Goal: Information Seeking & Learning: Learn about a topic

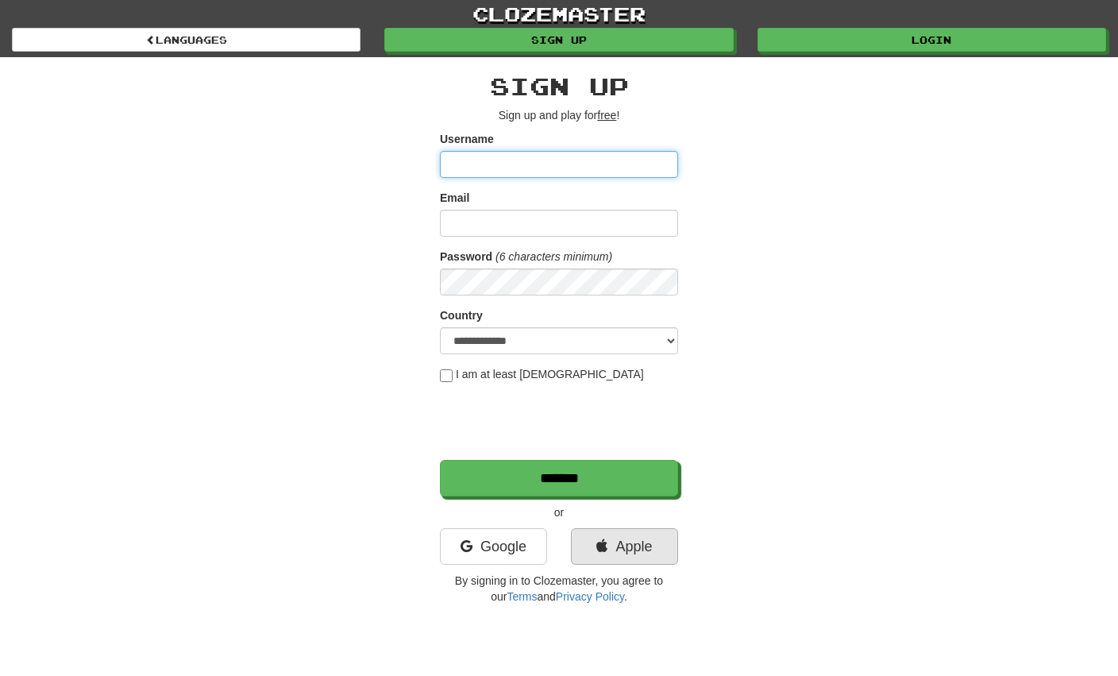
click at [635, 541] on link "Apple" at bounding box center [624, 546] width 107 height 37
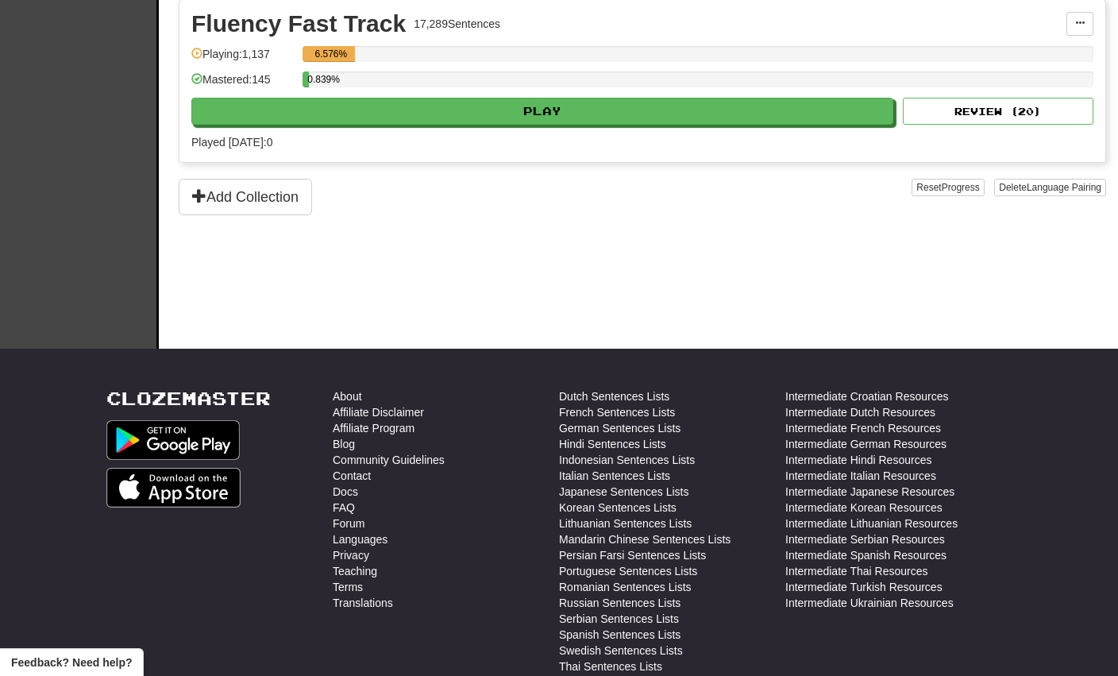
scroll to position [369, 0]
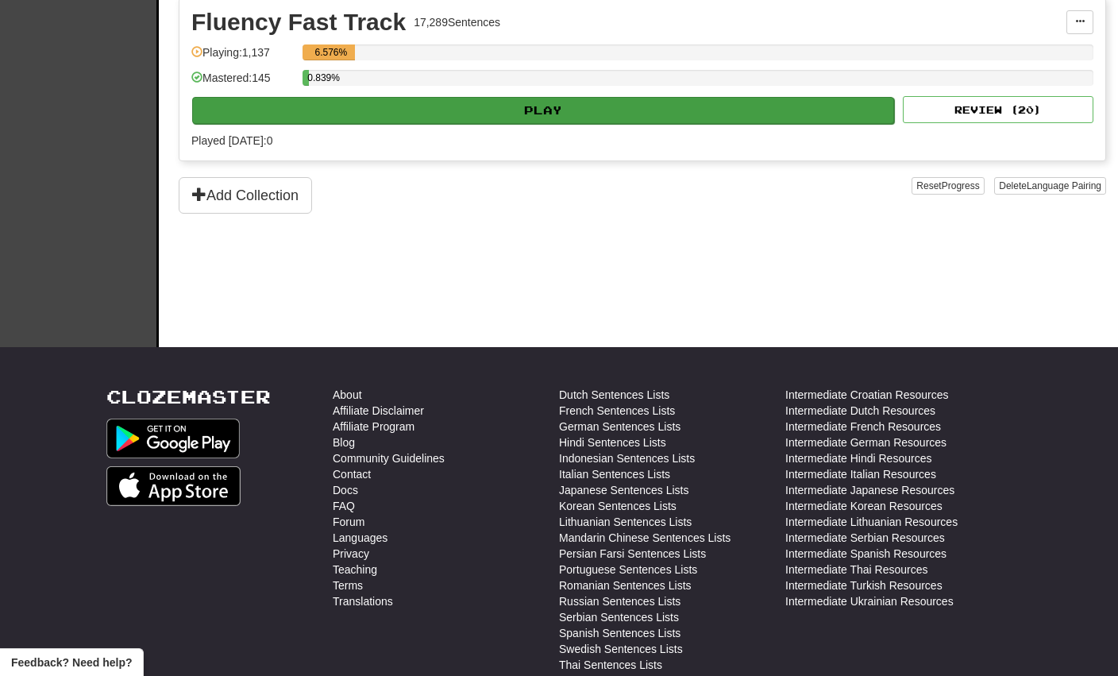
click at [588, 108] on button "Play" at bounding box center [543, 110] width 702 height 27
select select "**"
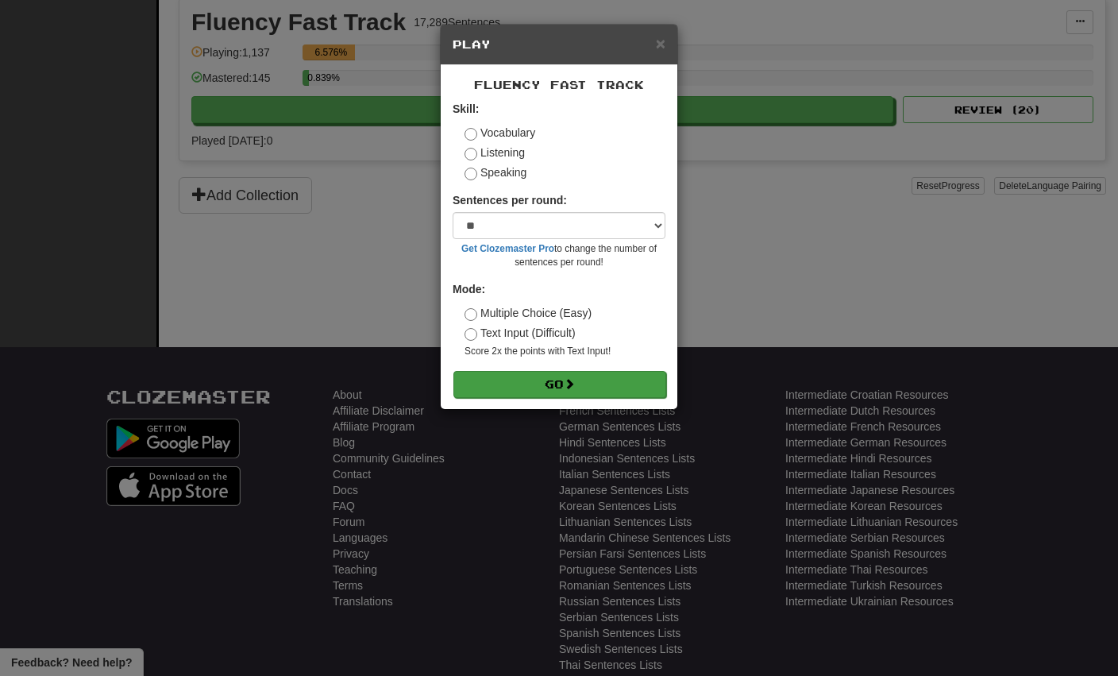
click at [546, 387] on button "Go" at bounding box center [560, 384] width 213 height 27
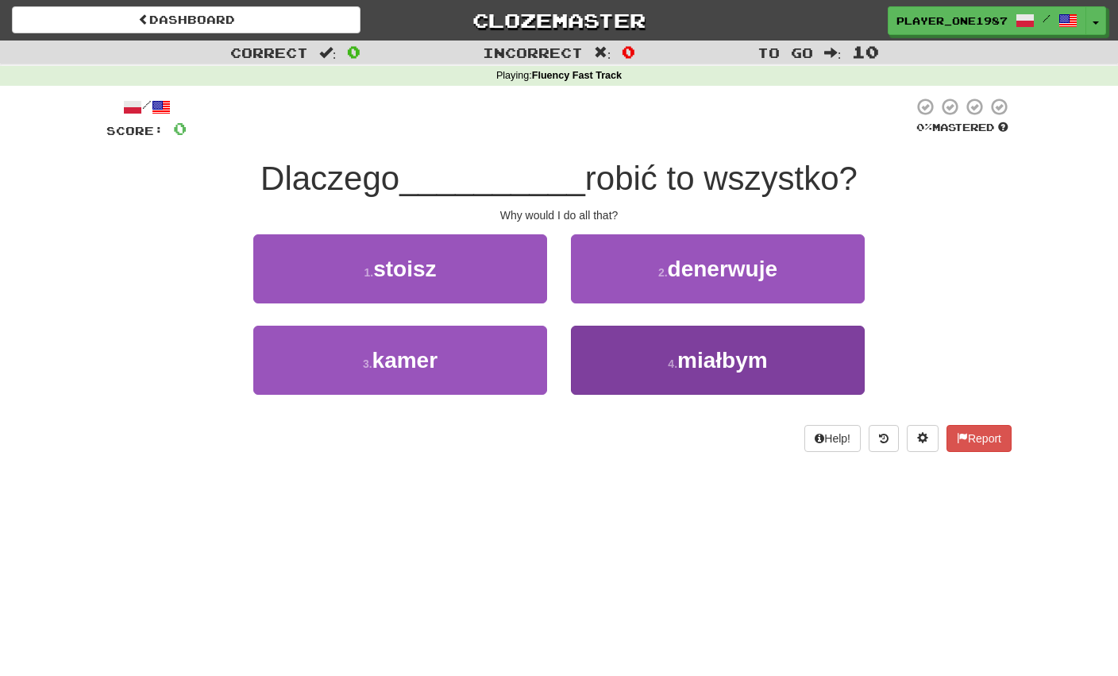
click at [658, 355] on button "4 . miałbym" at bounding box center [718, 360] width 294 height 69
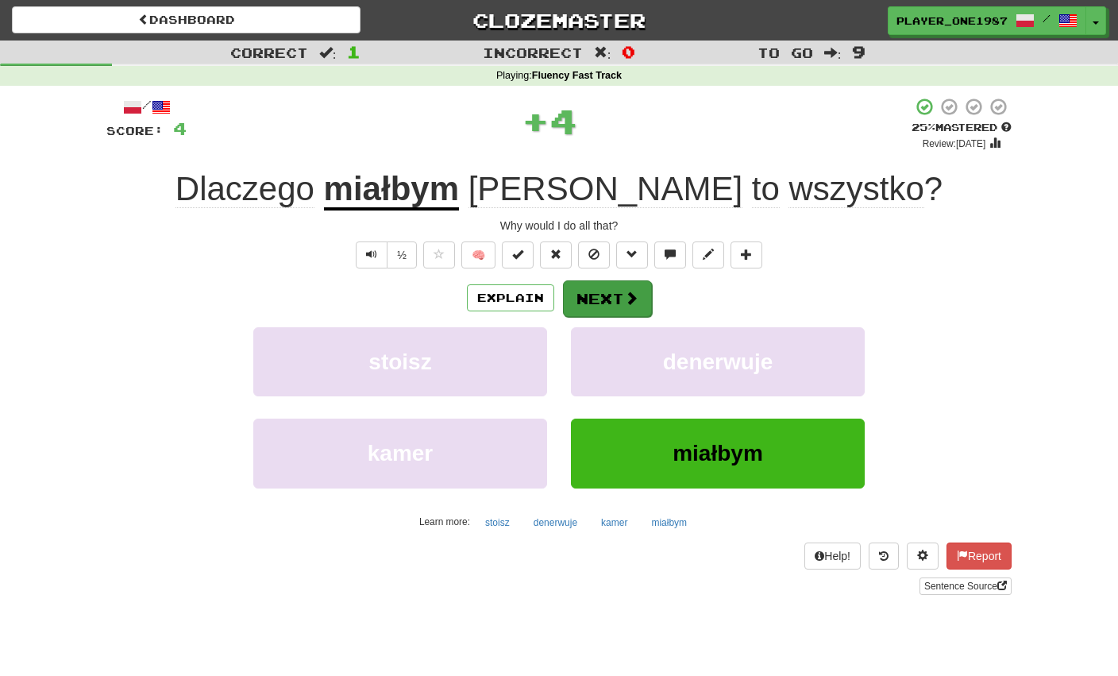
click at [604, 305] on button "Next" at bounding box center [607, 298] width 89 height 37
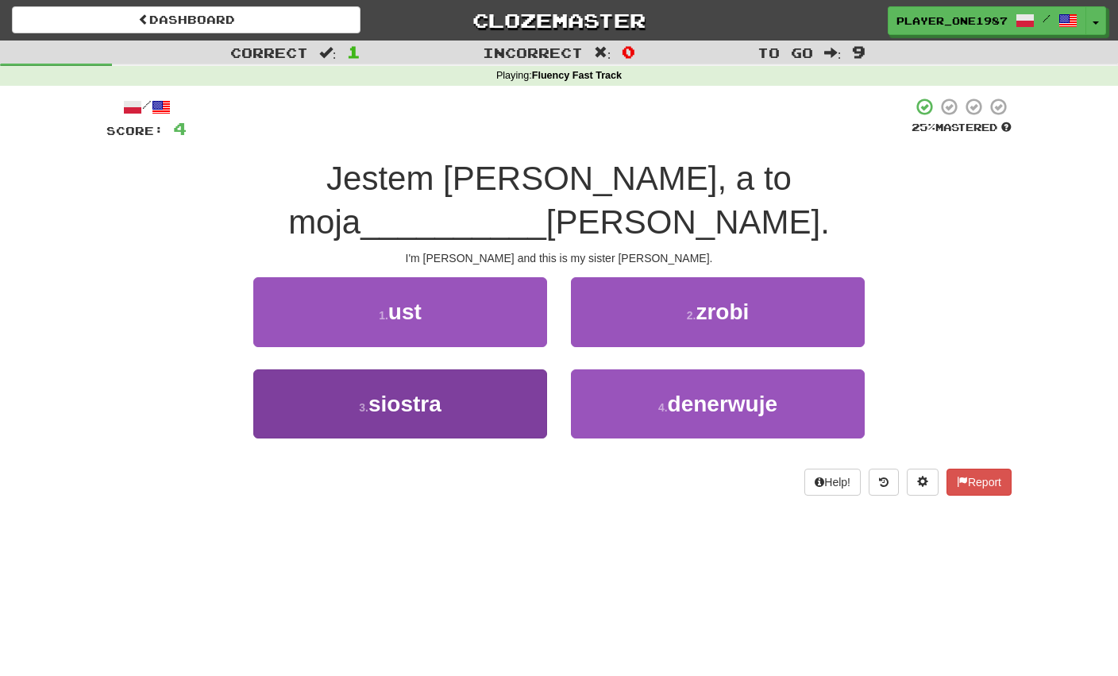
click at [459, 369] on button "3 . siostra" at bounding box center [400, 403] width 294 height 69
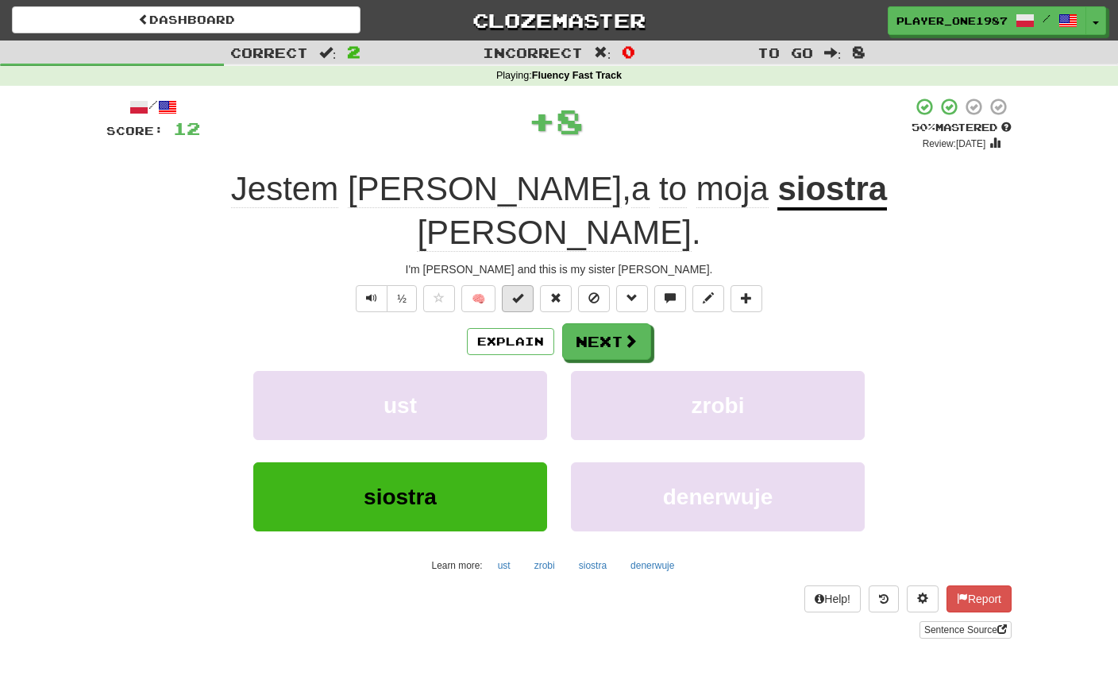
click at [523, 285] on button at bounding box center [518, 298] width 32 height 27
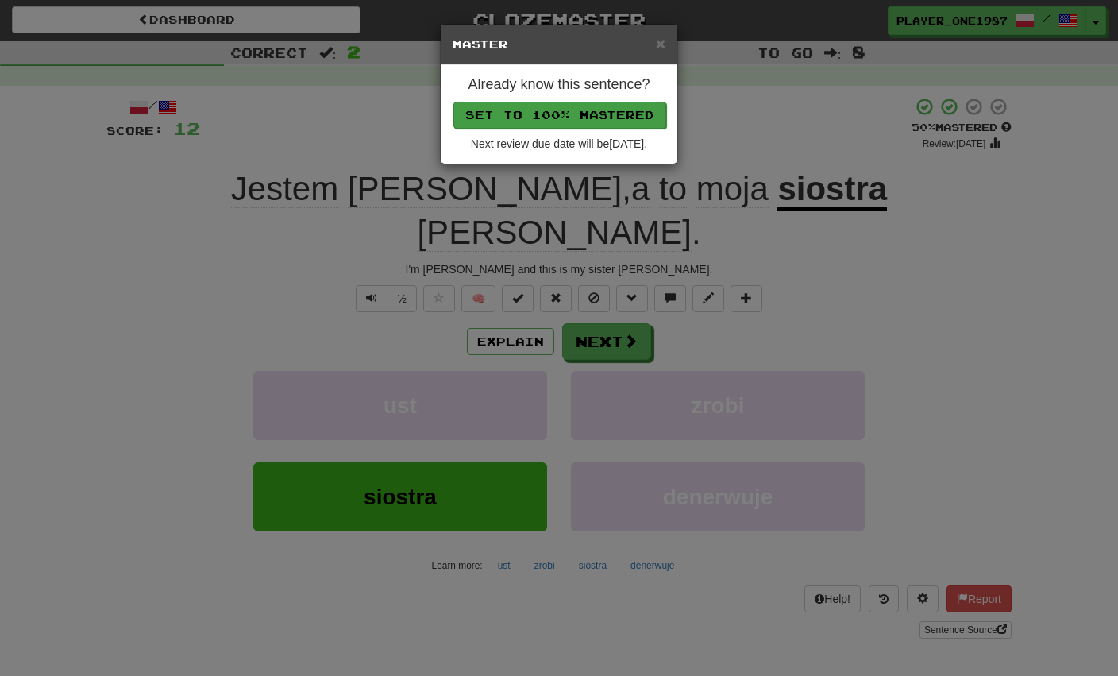
click at [587, 116] on button "Set to 100% Mastered" at bounding box center [560, 115] width 213 height 27
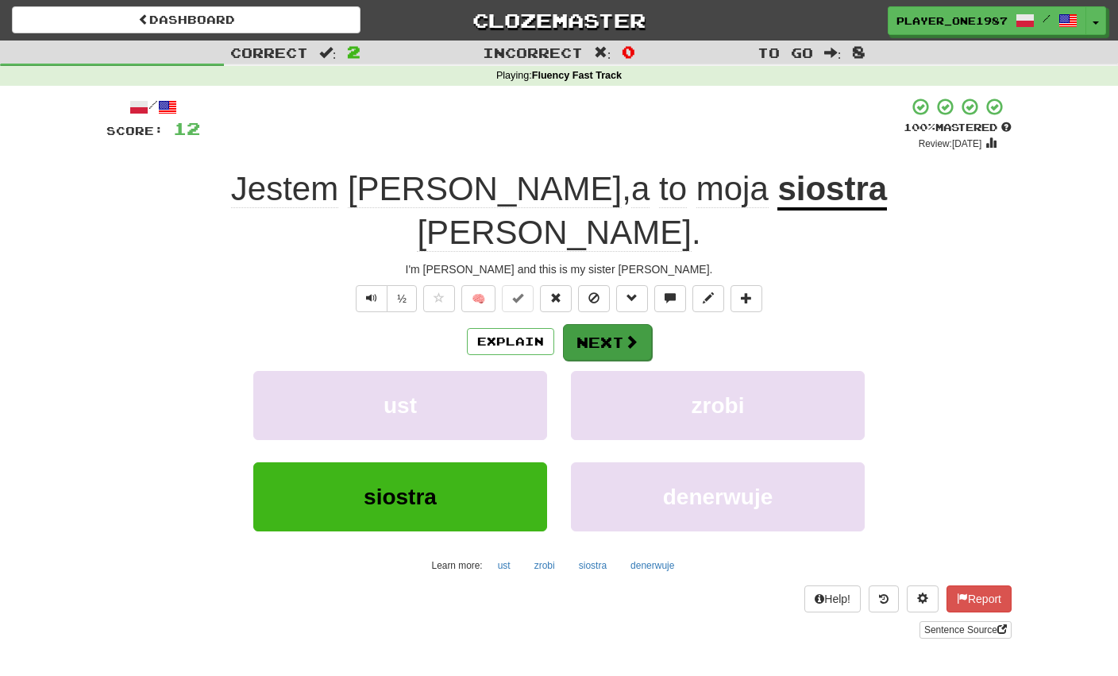
click at [602, 324] on button "Next" at bounding box center [607, 342] width 89 height 37
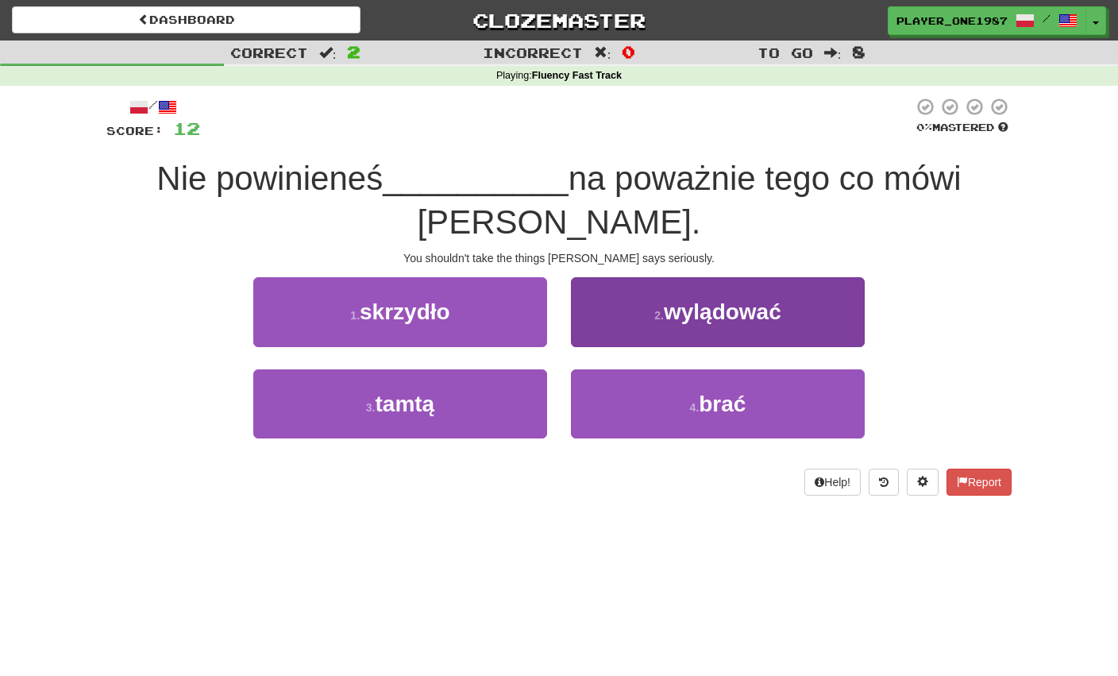
click at [668, 299] on span "wylądować" at bounding box center [723, 311] width 118 height 25
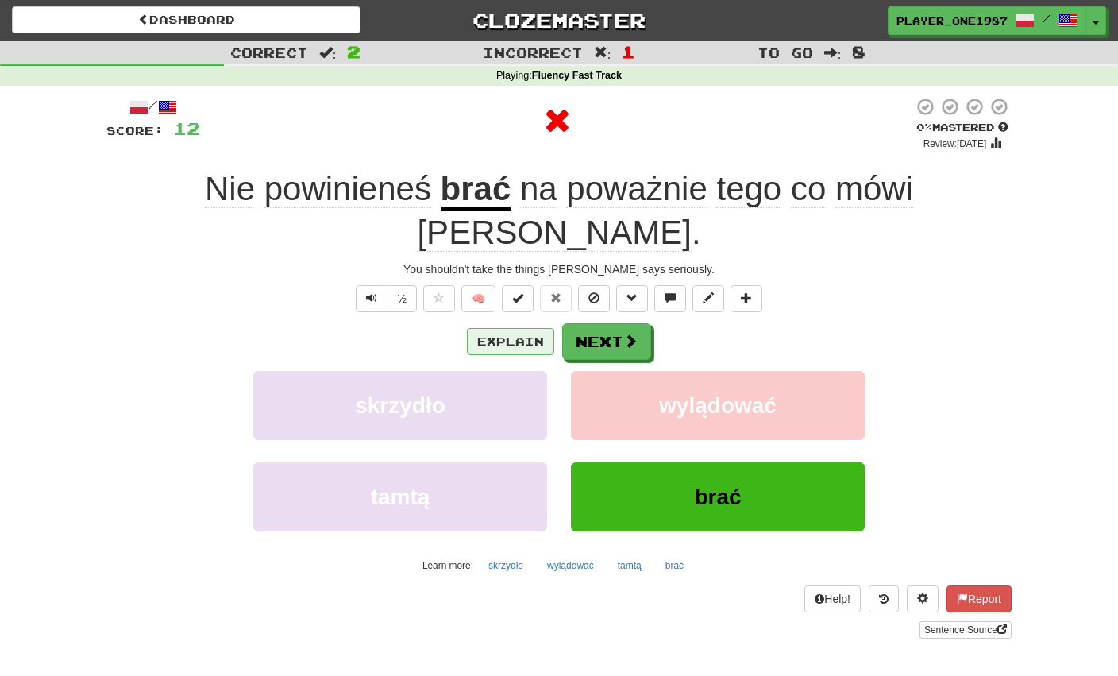
click at [512, 328] on button "Explain" at bounding box center [510, 341] width 87 height 27
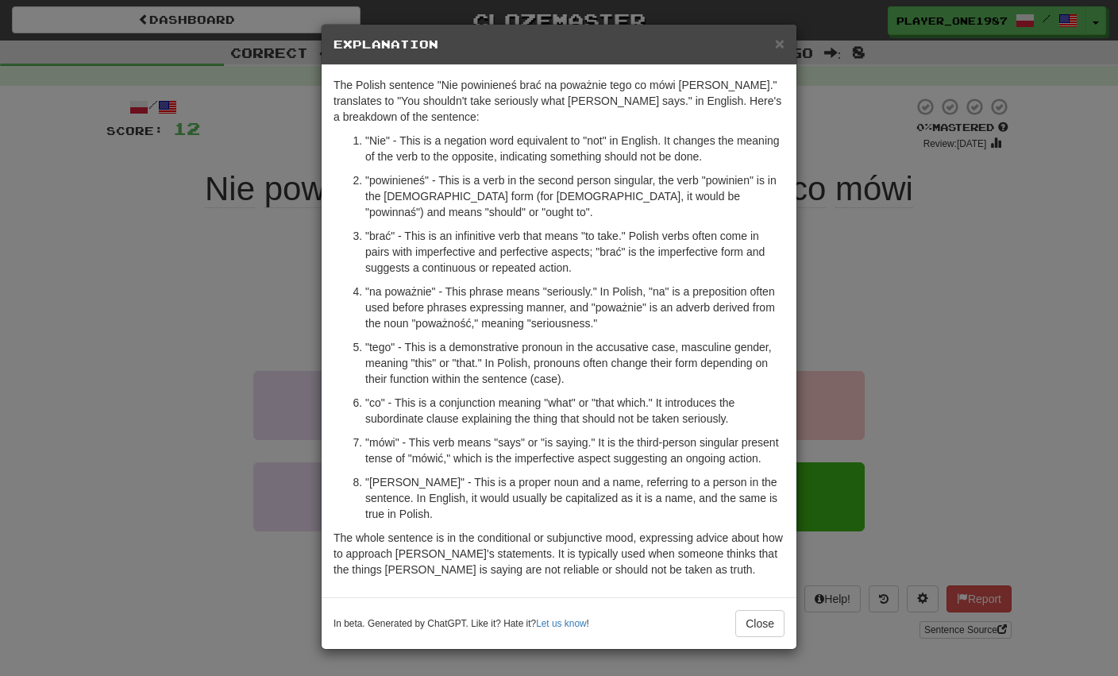
click at [759, 637] on button "Close" at bounding box center [759, 623] width 49 height 27
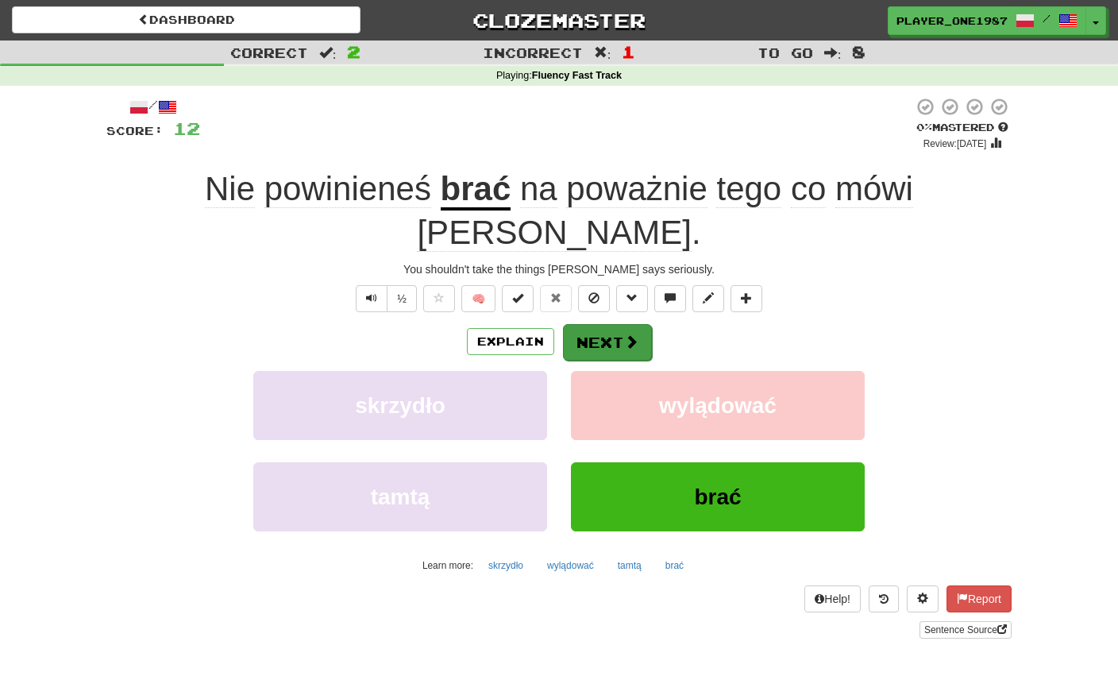
click at [624, 334] on span at bounding box center [631, 341] width 14 height 14
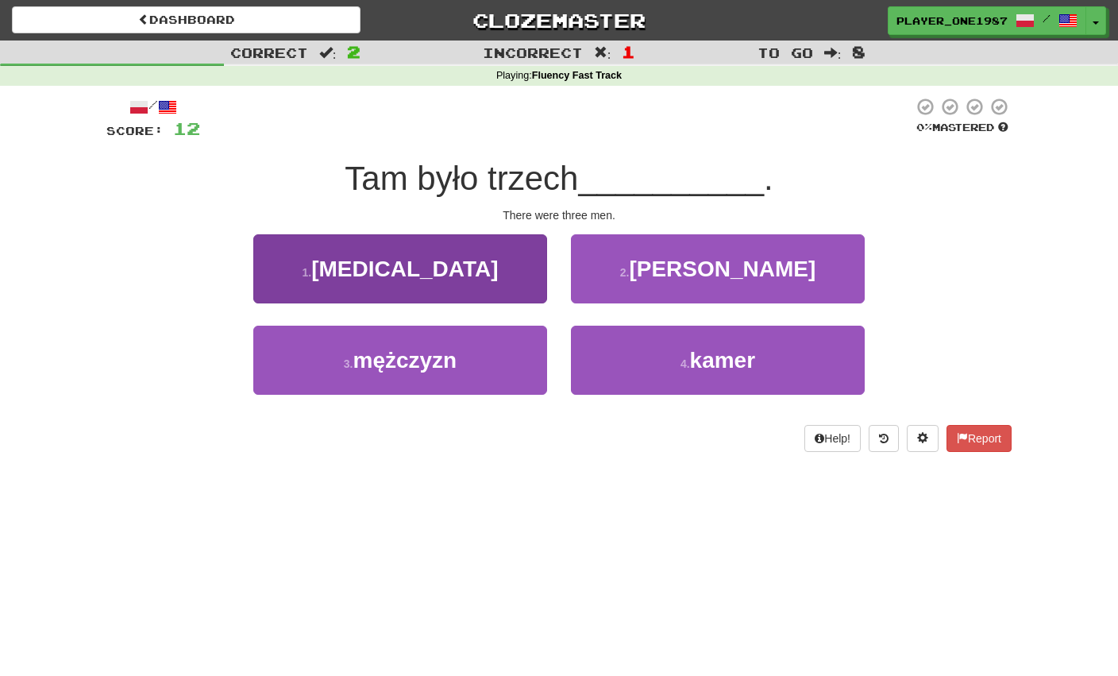
click at [478, 373] on button "3 . mężczyzn" at bounding box center [400, 360] width 294 height 69
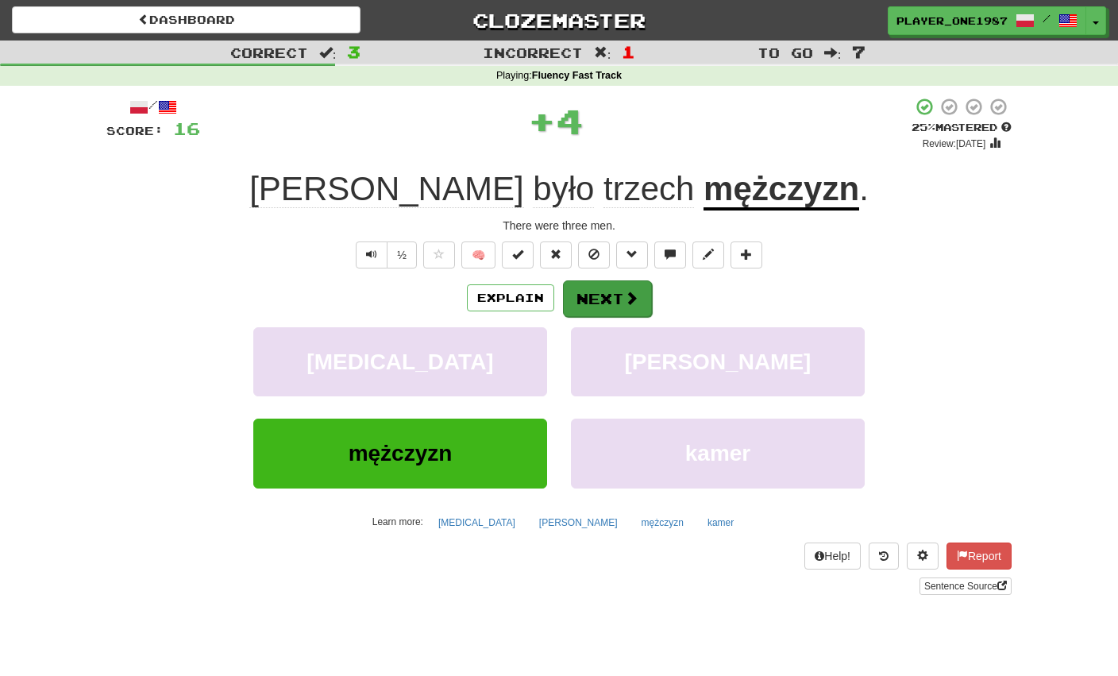
click at [610, 311] on button "Next" at bounding box center [607, 298] width 89 height 37
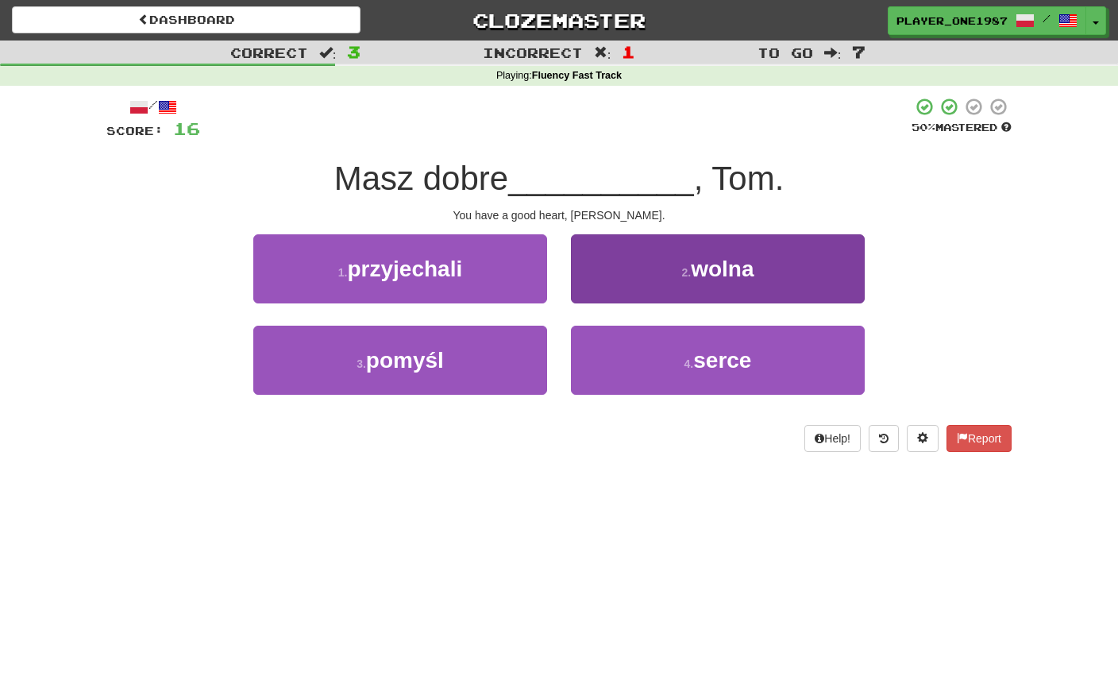
click at [641, 365] on button "4 . serce" at bounding box center [718, 360] width 294 height 69
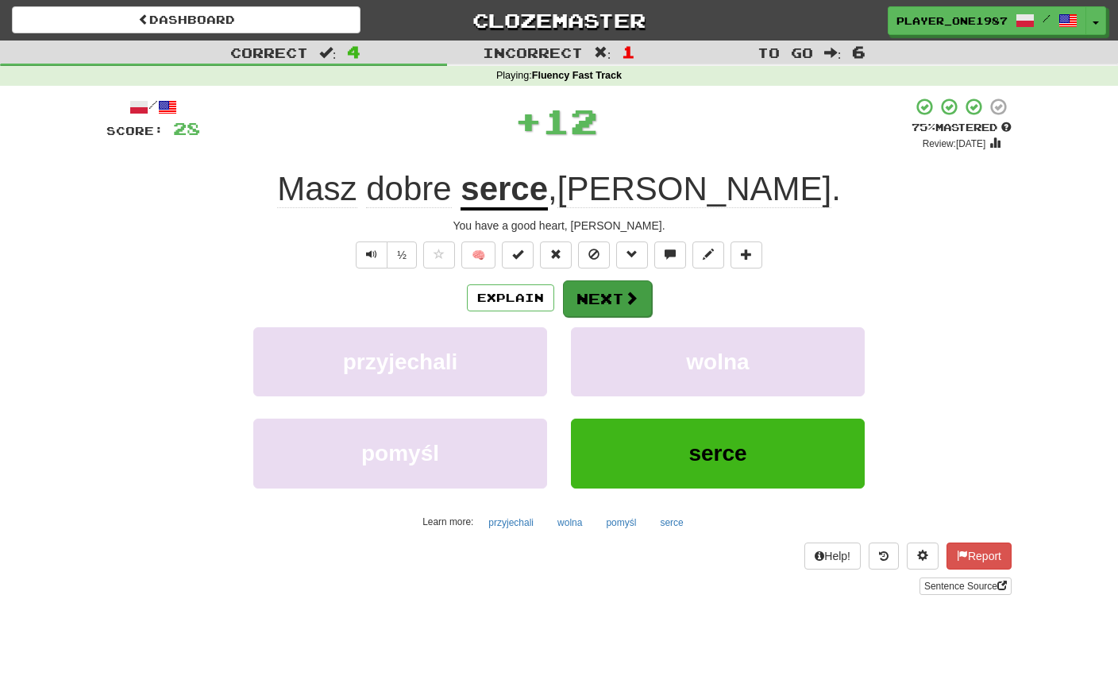
click at [604, 305] on button "Next" at bounding box center [607, 298] width 89 height 37
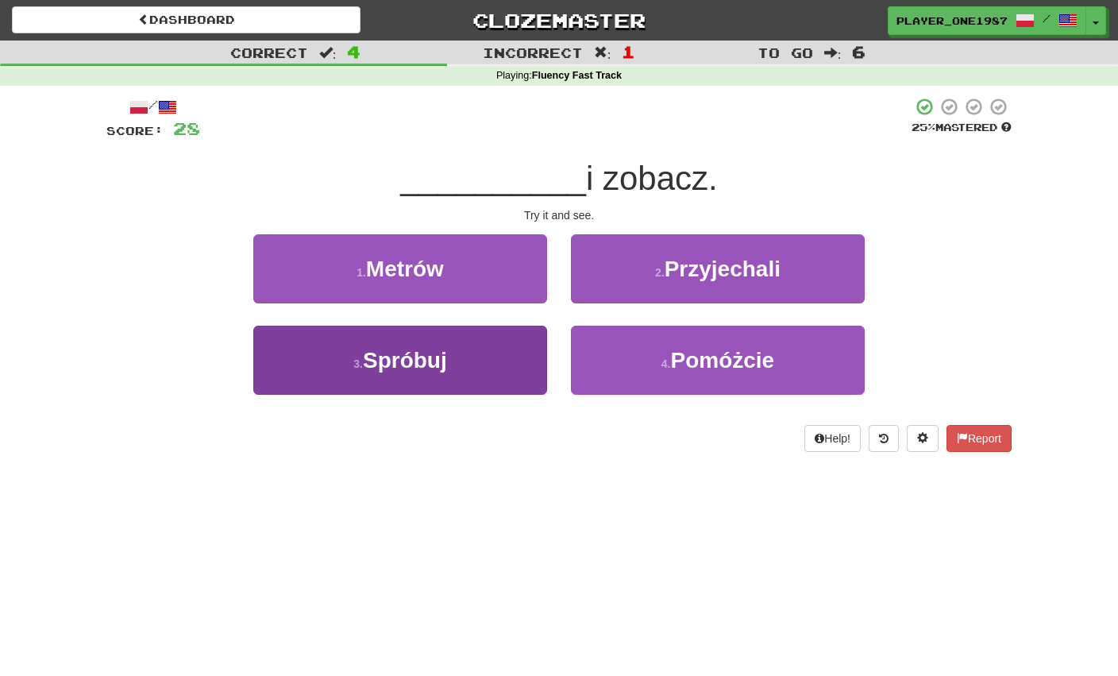
click at [483, 365] on button "3 . Spróbuj" at bounding box center [400, 360] width 294 height 69
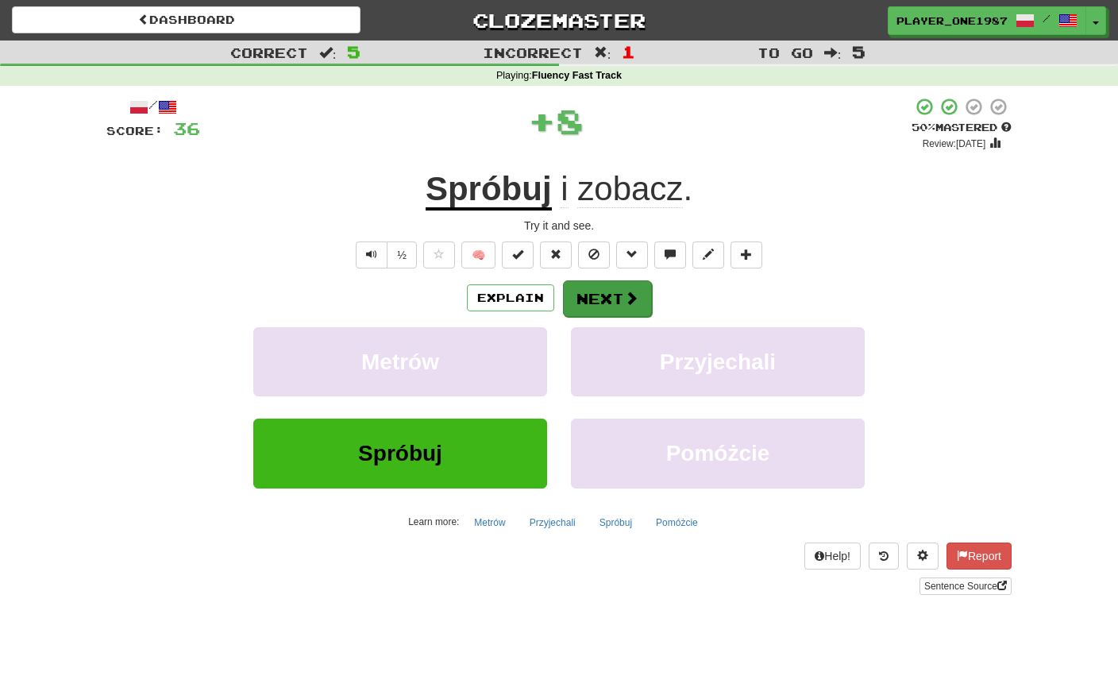
click at [606, 304] on button "Next" at bounding box center [607, 298] width 89 height 37
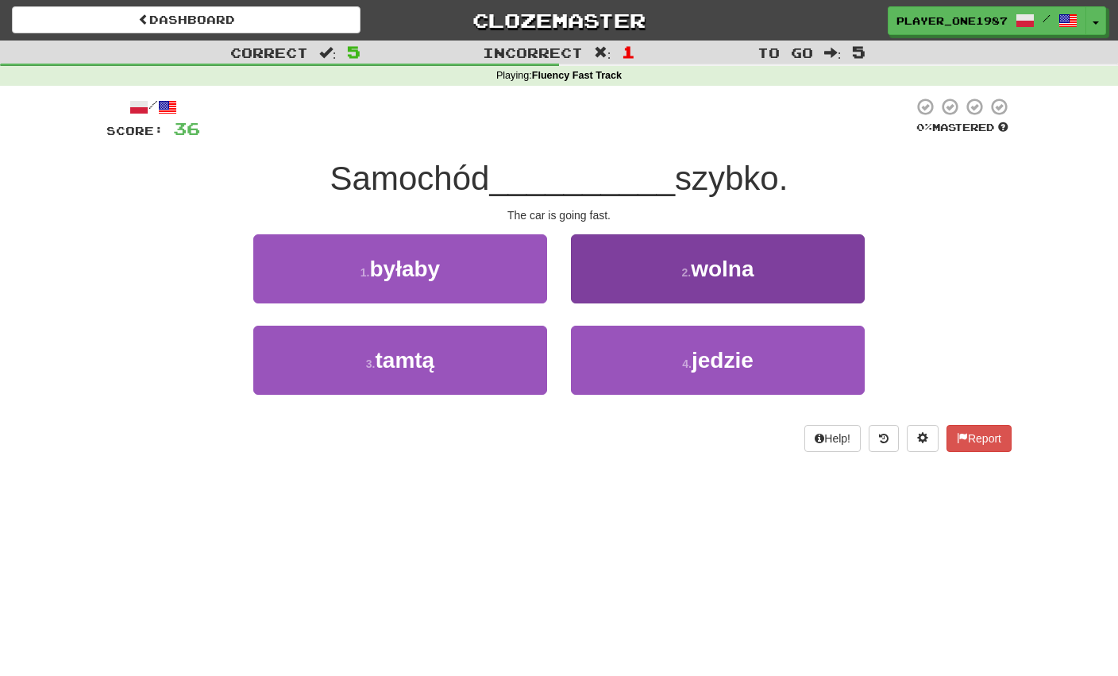
click at [650, 264] on button "2 . wolna" at bounding box center [718, 268] width 294 height 69
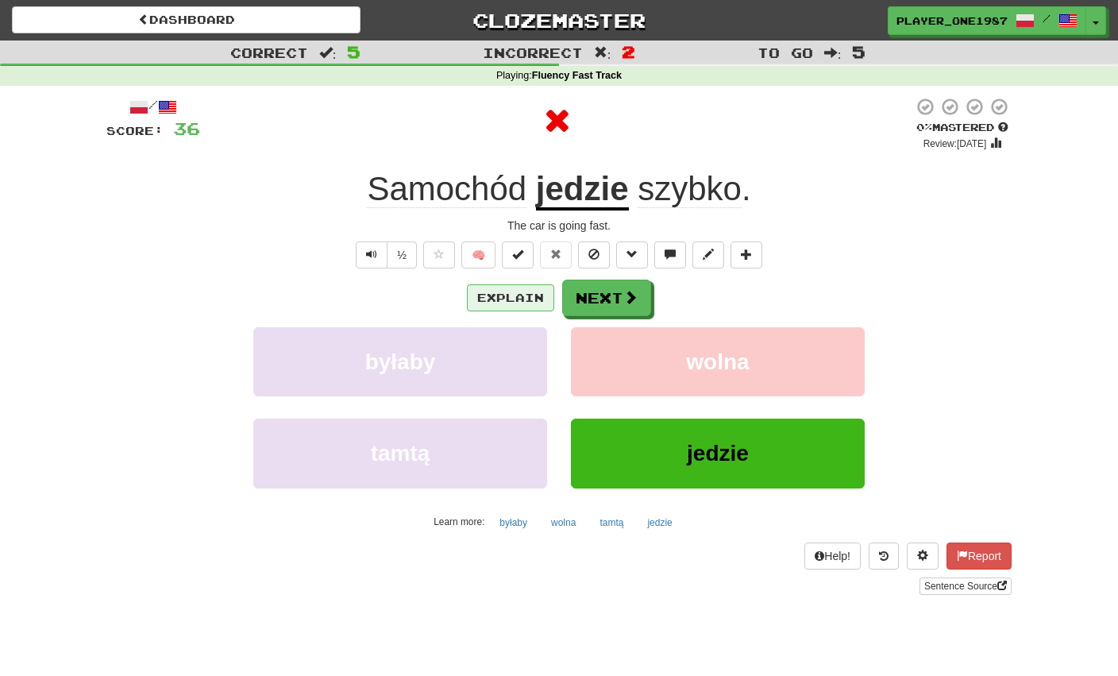
click at [517, 299] on button "Explain" at bounding box center [510, 297] width 87 height 27
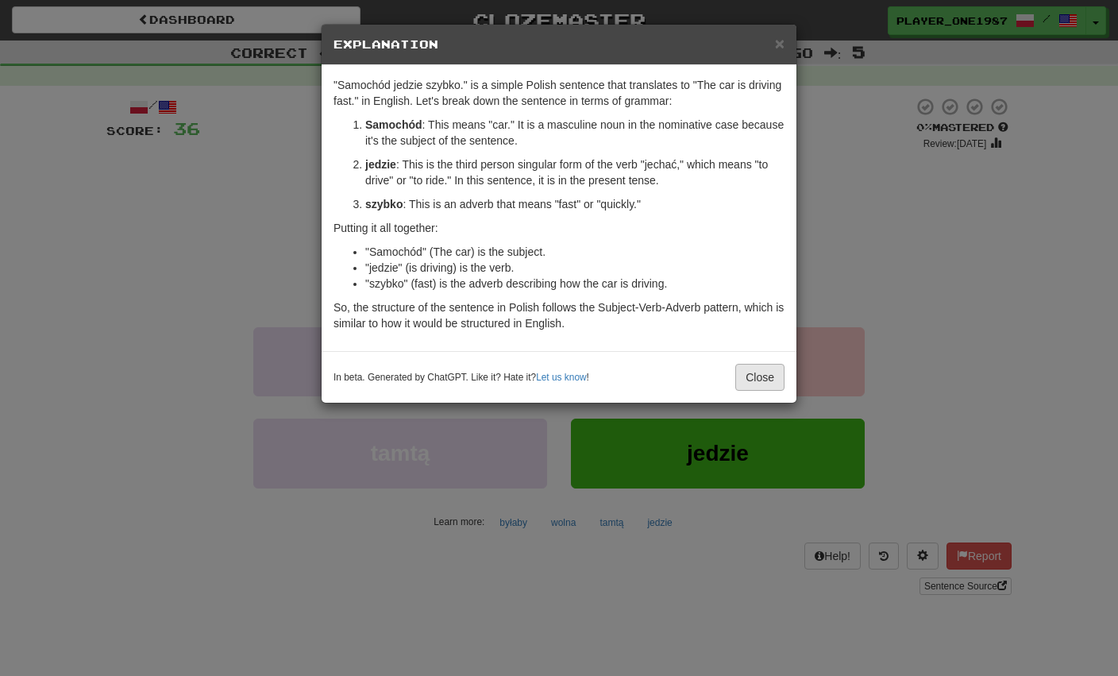
click at [763, 377] on button "Close" at bounding box center [759, 377] width 49 height 27
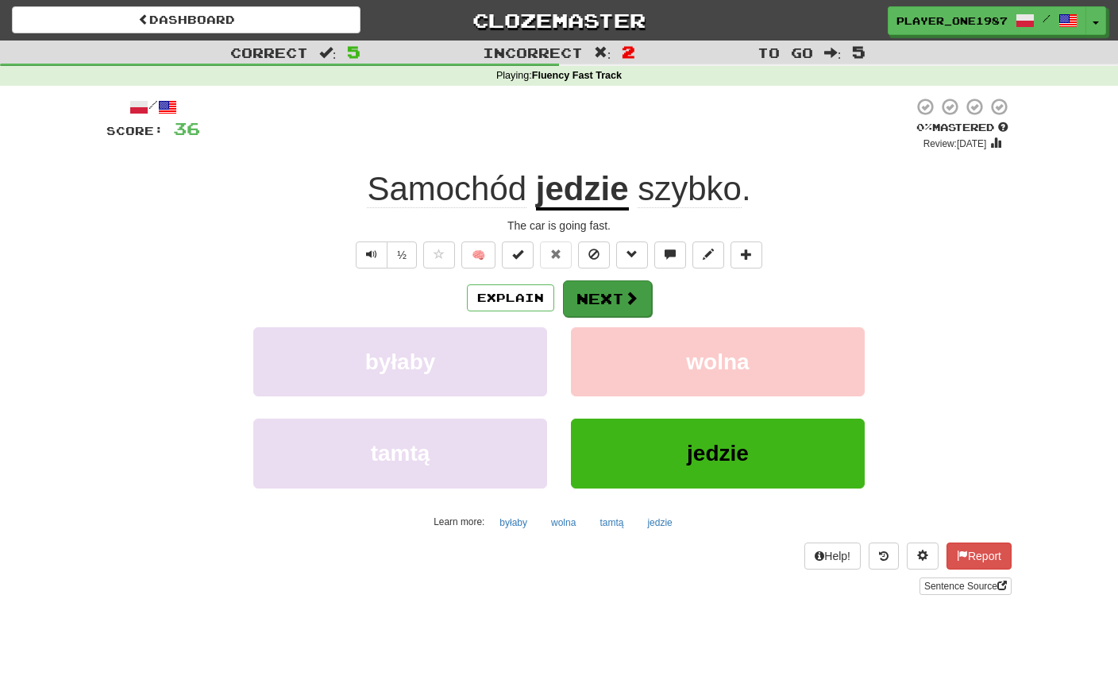
click at [610, 297] on button "Next" at bounding box center [607, 298] width 89 height 37
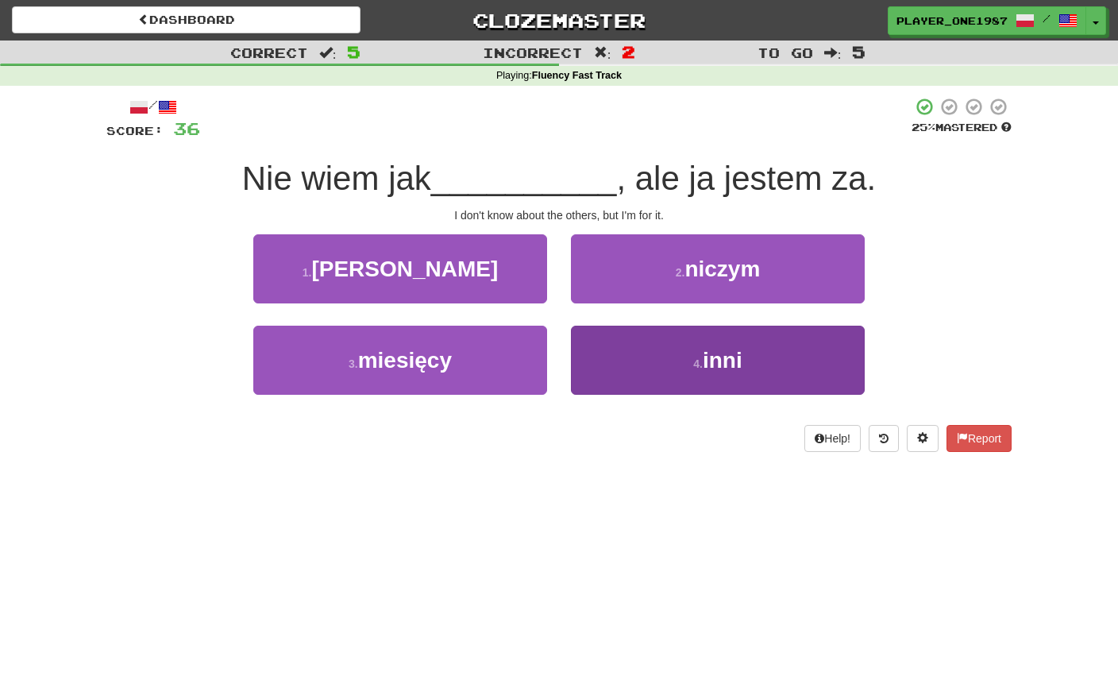
click at [640, 364] on button "4 . inni" at bounding box center [718, 360] width 294 height 69
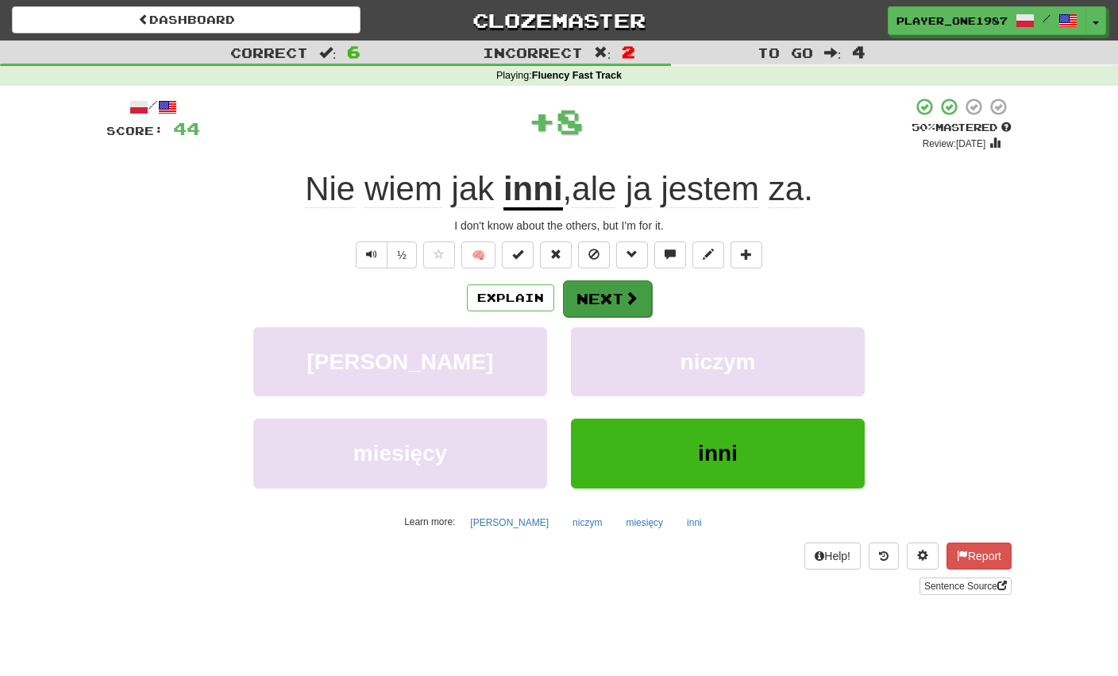
click at [618, 295] on button "Next" at bounding box center [607, 298] width 89 height 37
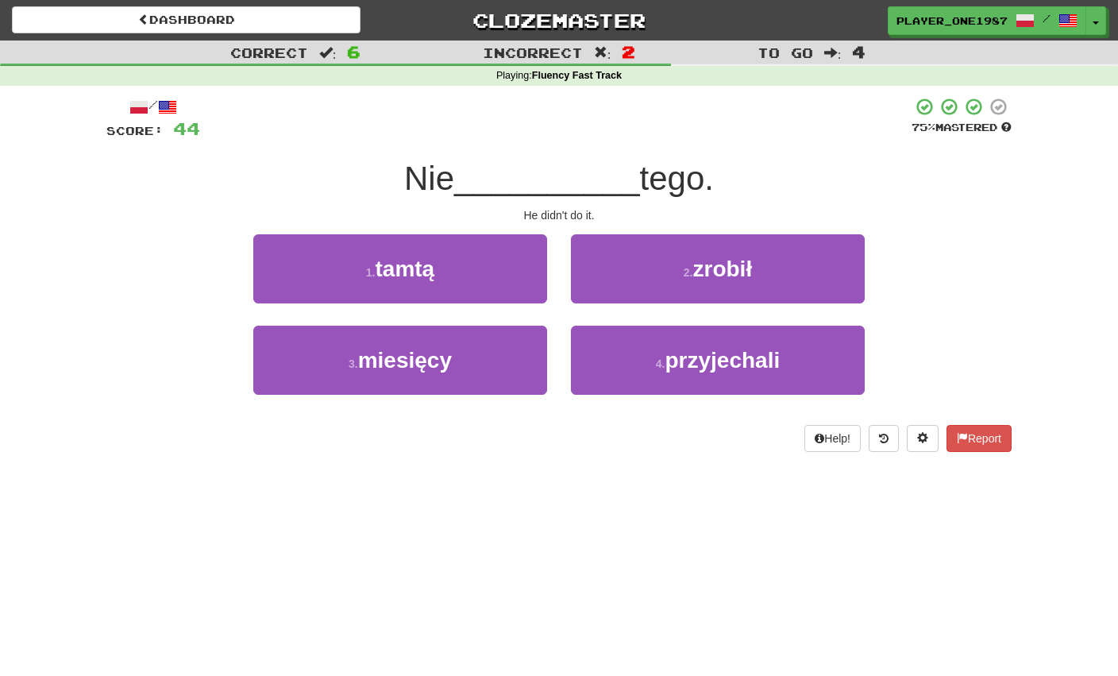
click at [653, 277] on button "2 . zrobił" at bounding box center [718, 268] width 294 height 69
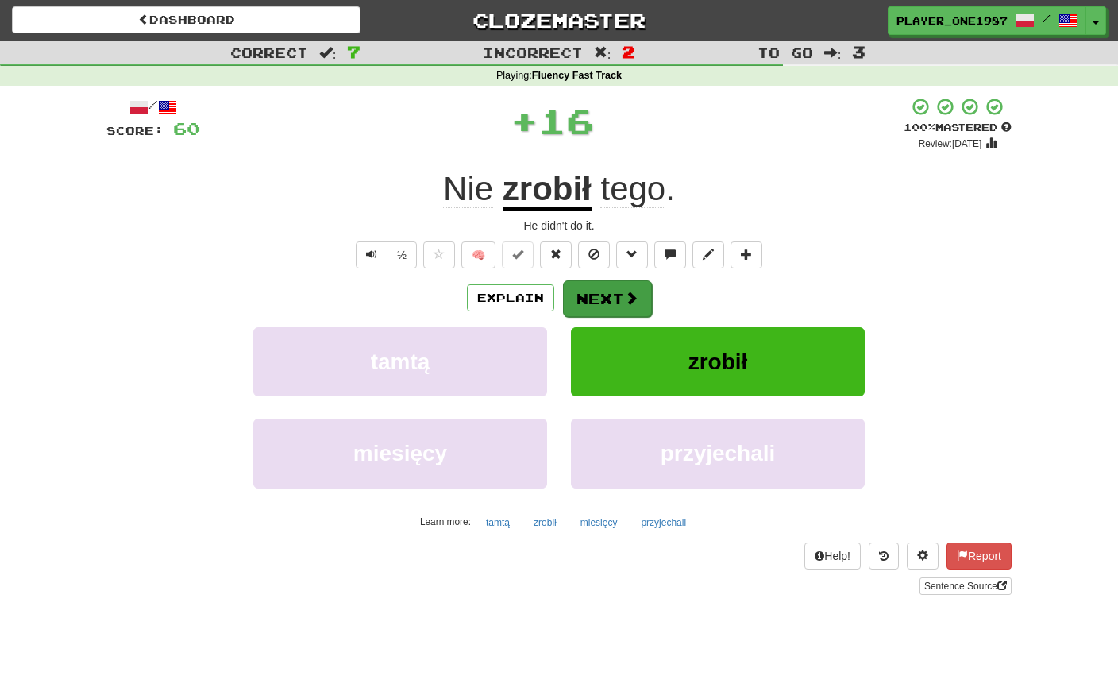
click at [600, 305] on button "Next" at bounding box center [607, 298] width 89 height 37
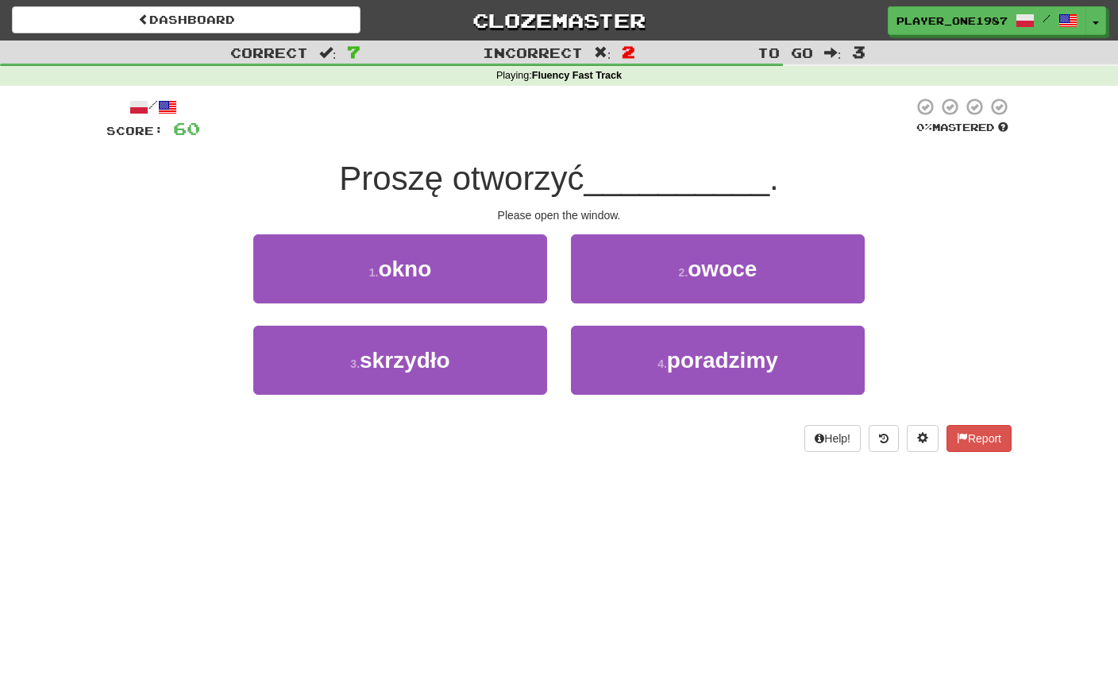
click at [512, 272] on button "1 . okno" at bounding box center [400, 268] width 294 height 69
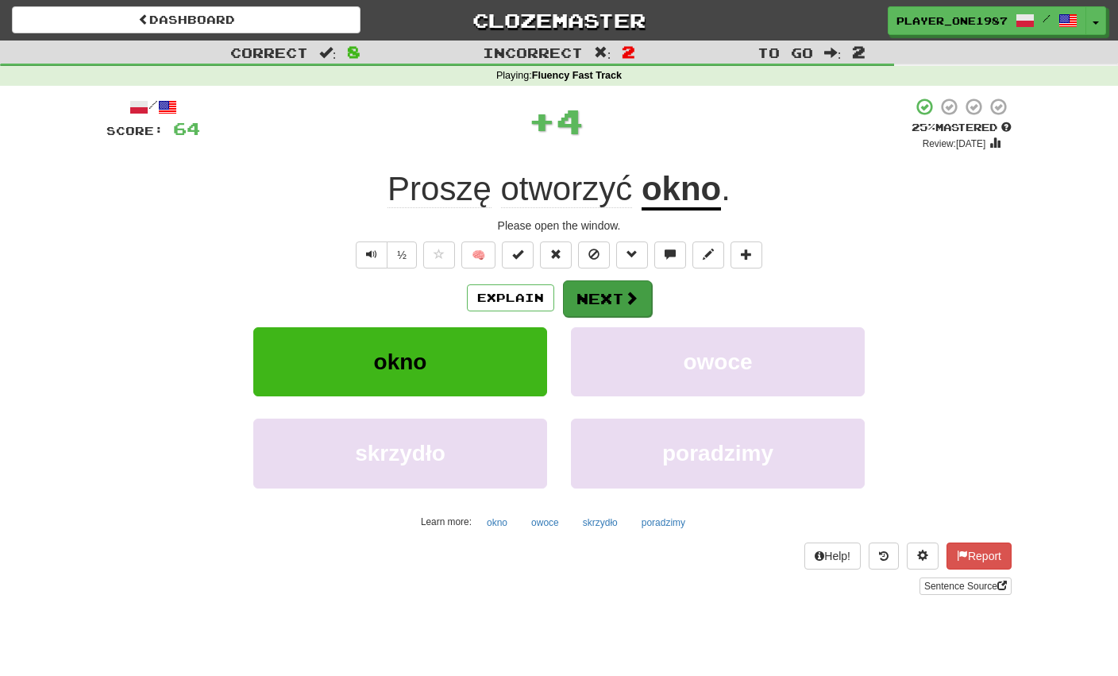
click at [600, 303] on button "Next" at bounding box center [607, 298] width 89 height 37
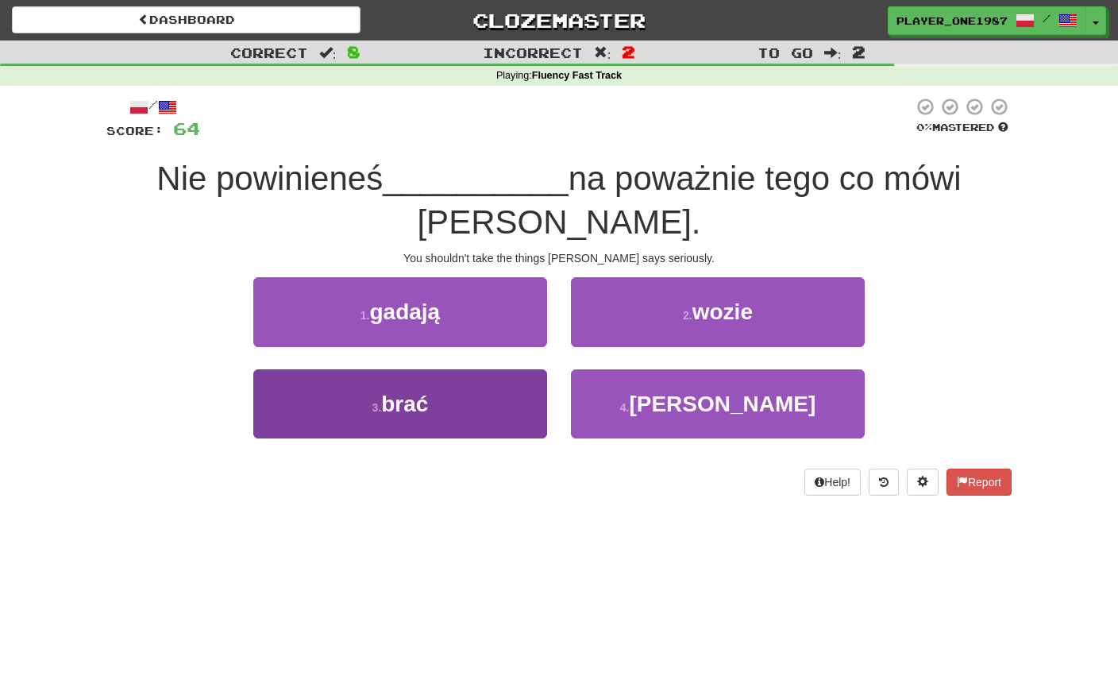
click at [468, 370] on button "3 . brać" at bounding box center [400, 403] width 294 height 69
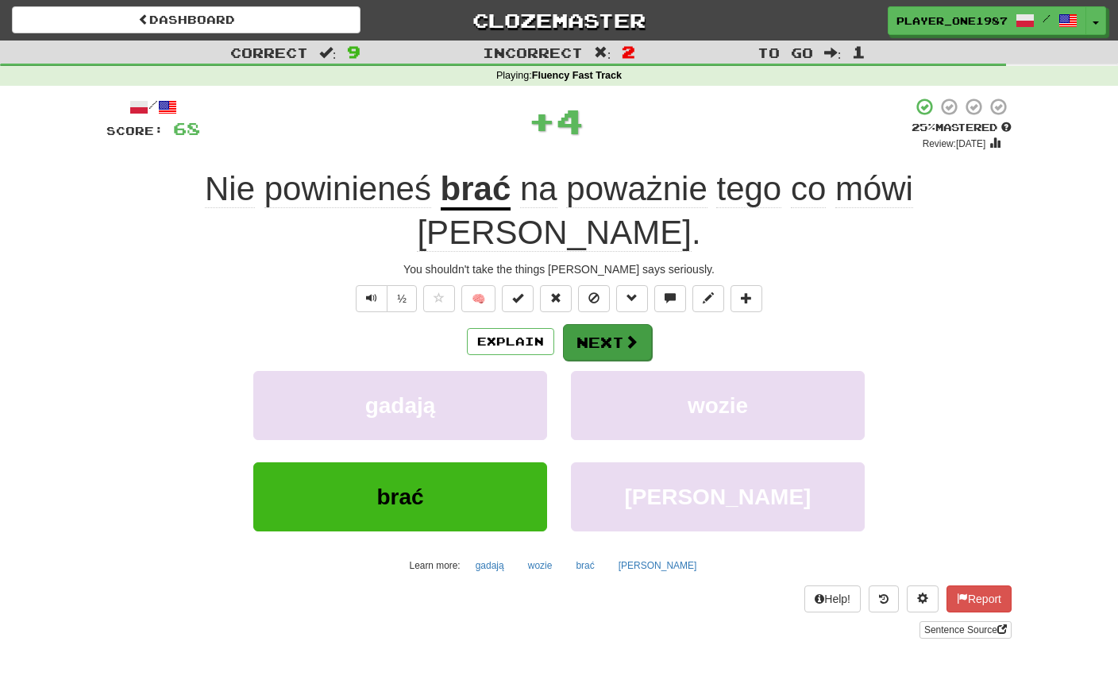
click at [613, 324] on button "Next" at bounding box center [607, 342] width 89 height 37
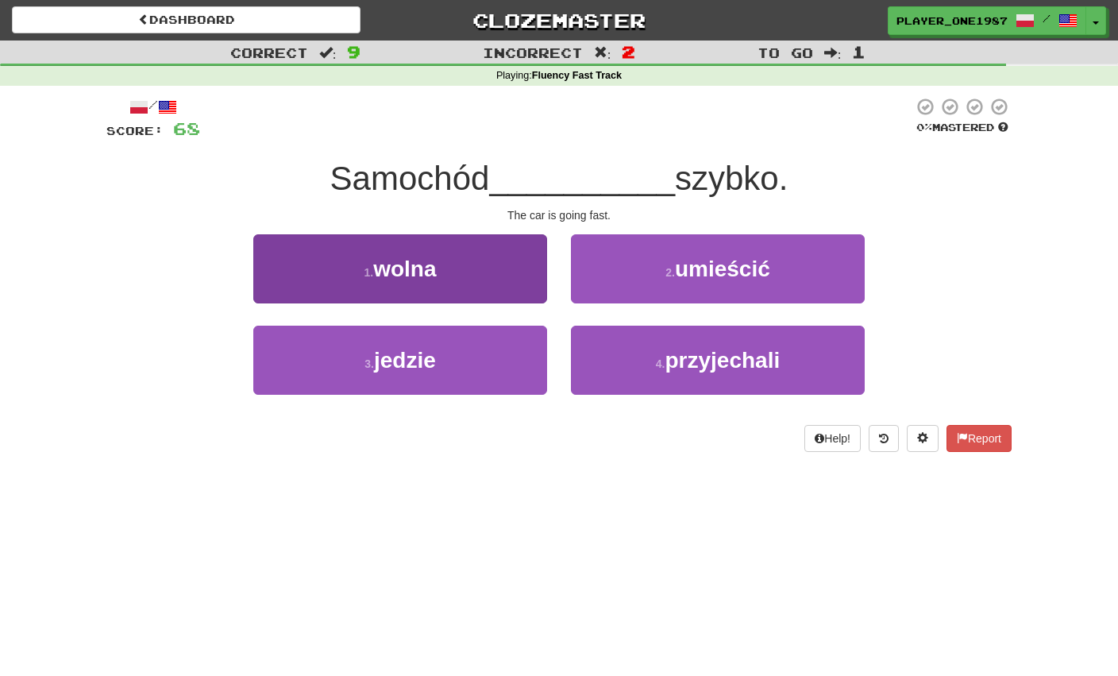
click at [513, 369] on button "3 . jedzie" at bounding box center [400, 360] width 294 height 69
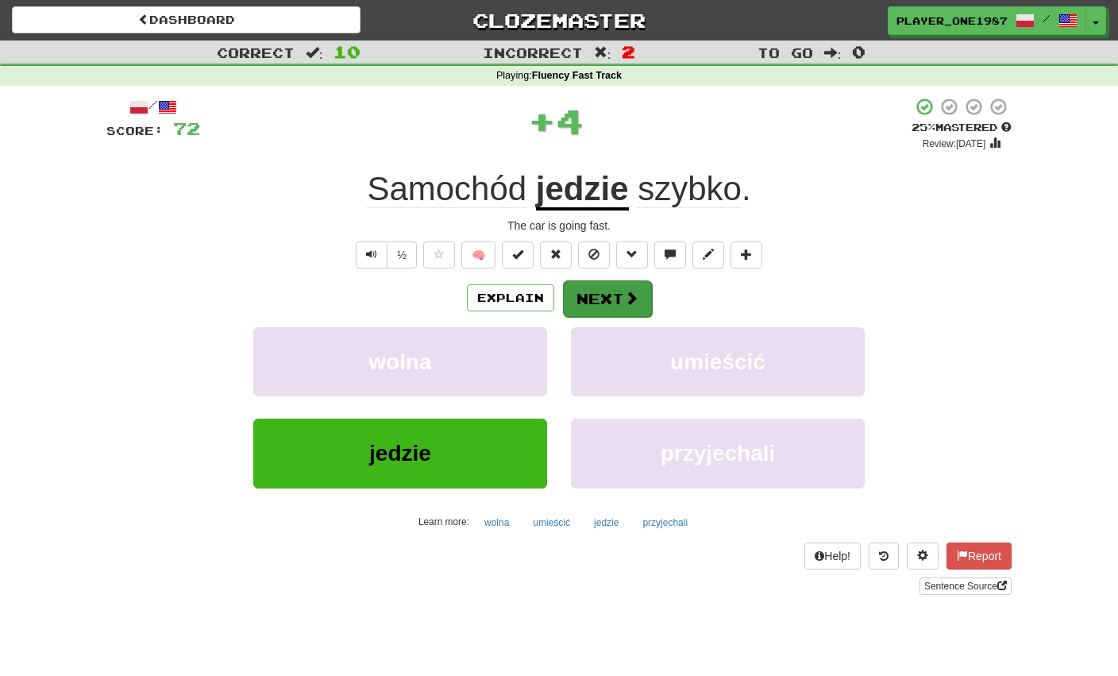
click at [602, 301] on button "Next" at bounding box center [607, 298] width 89 height 37
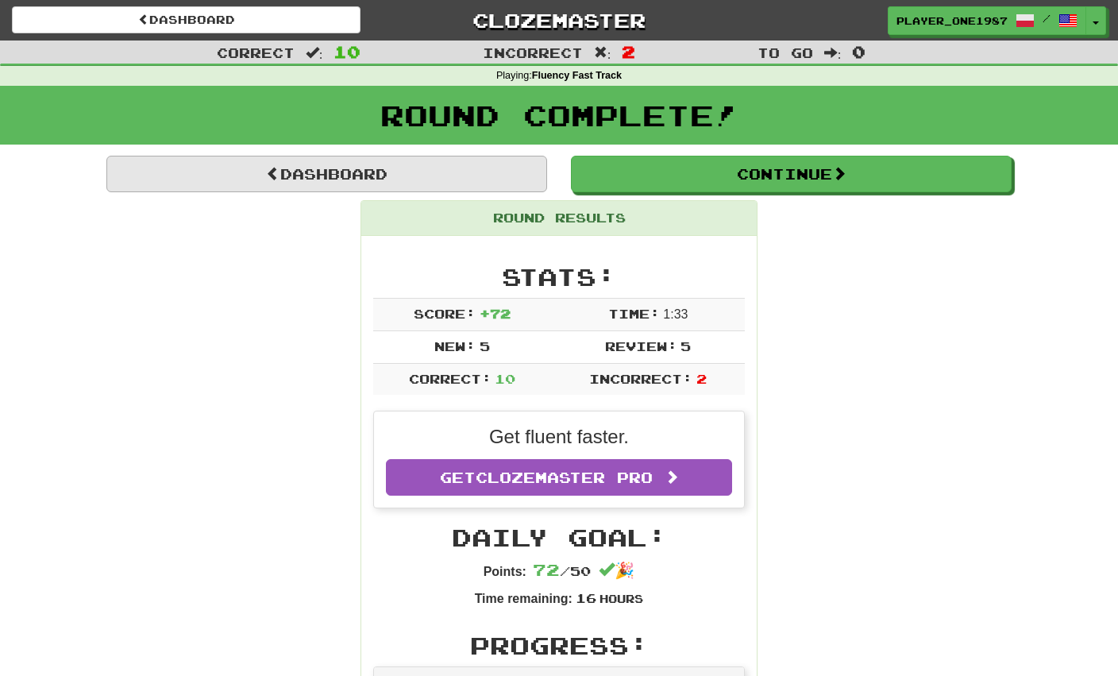
click at [508, 166] on link "Dashboard" at bounding box center [326, 174] width 441 height 37
